Goal: Task Accomplishment & Management: Use online tool/utility

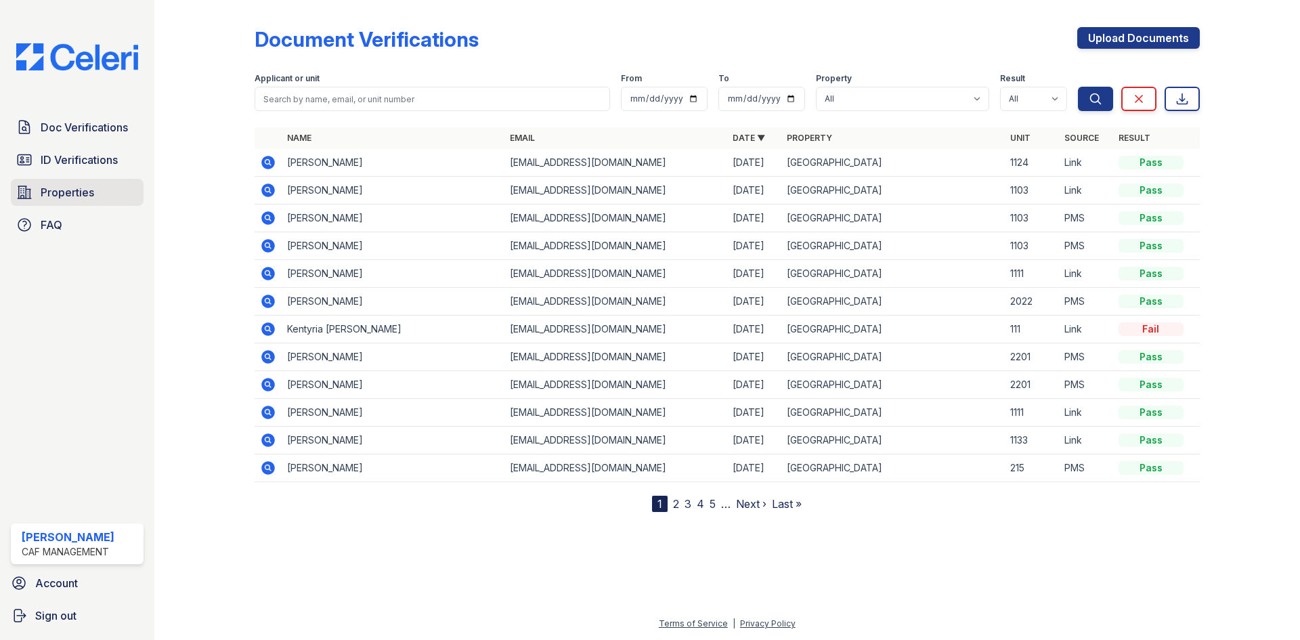
click at [74, 194] on span "Properties" at bounding box center [67, 192] width 53 height 16
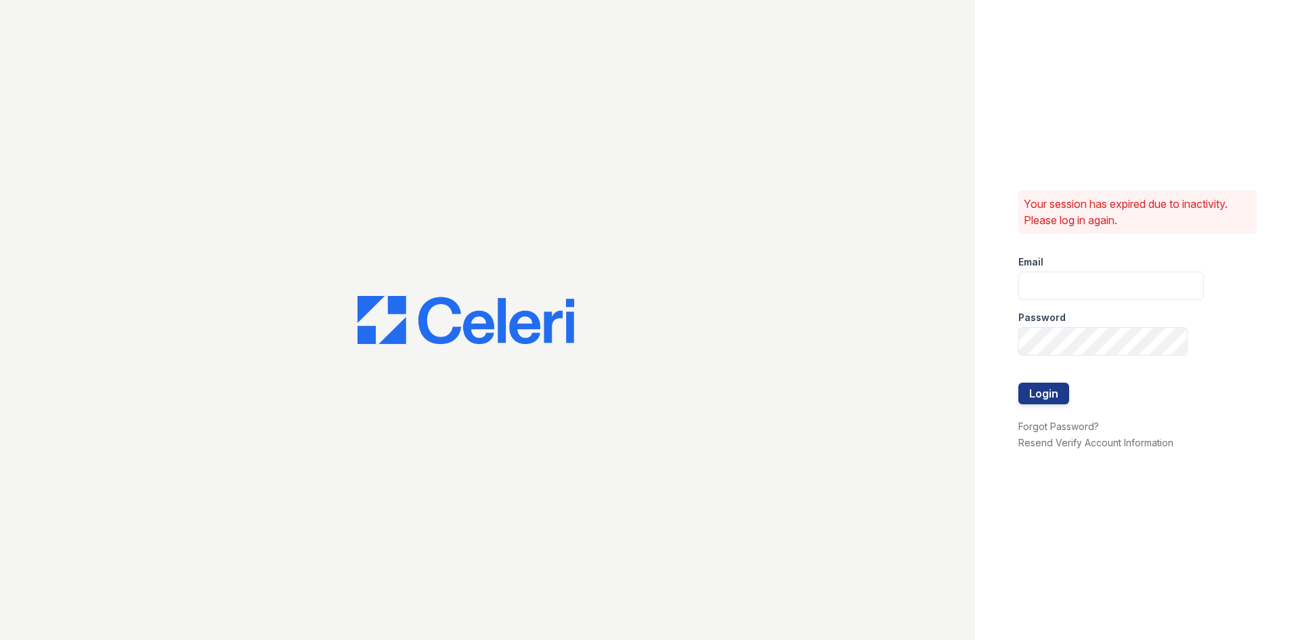
type input "[EMAIL_ADDRESS][DOMAIN_NAME]"
click at [1048, 394] on button "Login" at bounding box center [1043, 393] width 51 height 22
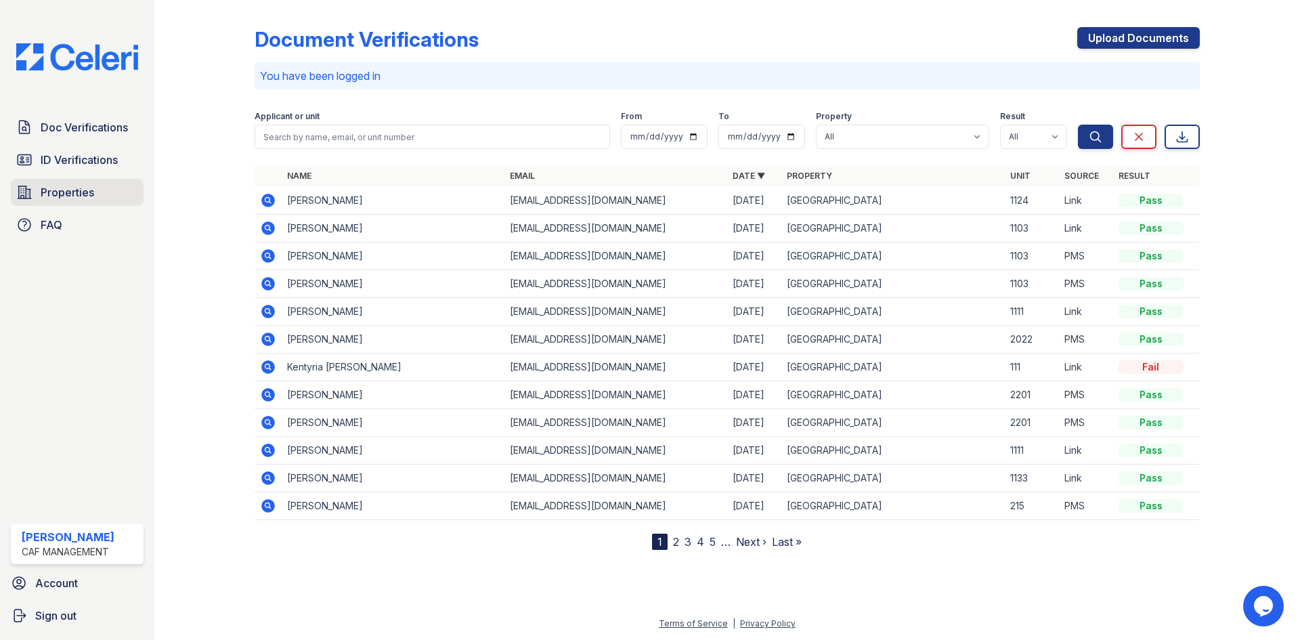
click at [60, 194] on span "Properties" at bounding box center [67, 192] width 53 height 16
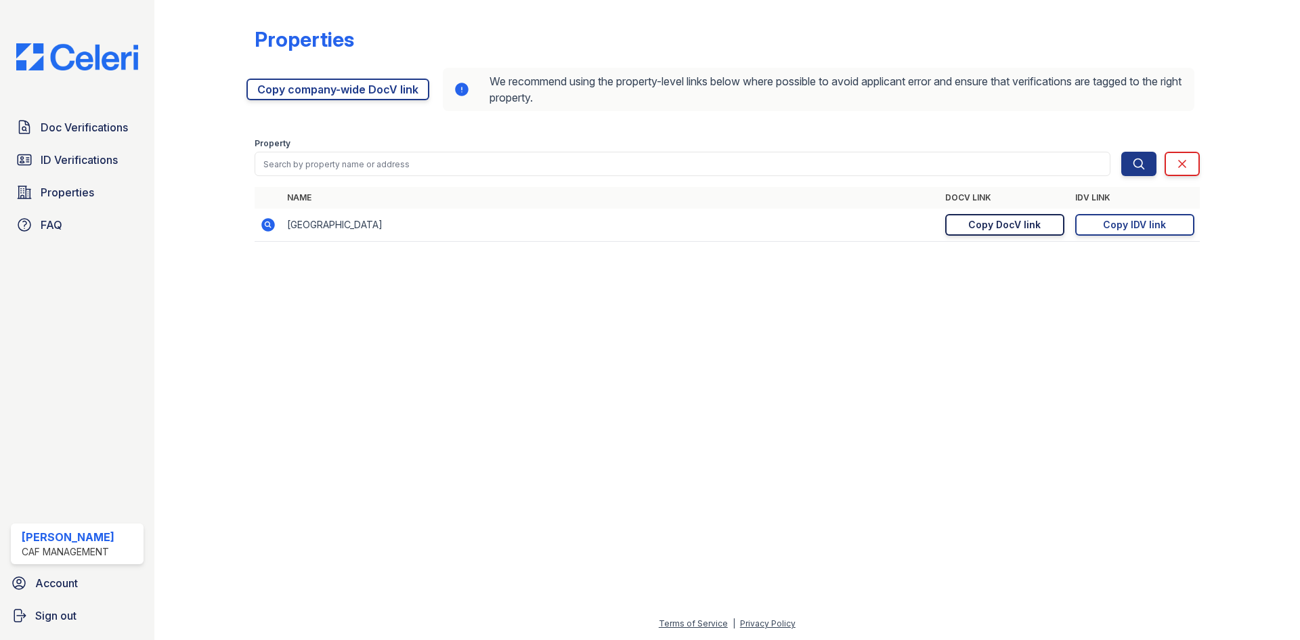
click at [1034, 228] on div "Copy DocV link" at bounding box center [1004, 225] width 72 height 14
click at [1134, 229] on div "Copy IDV link" at bounding box center [1134, 225] width 63 height 14
